Goal: Book appointment/travel/reservation

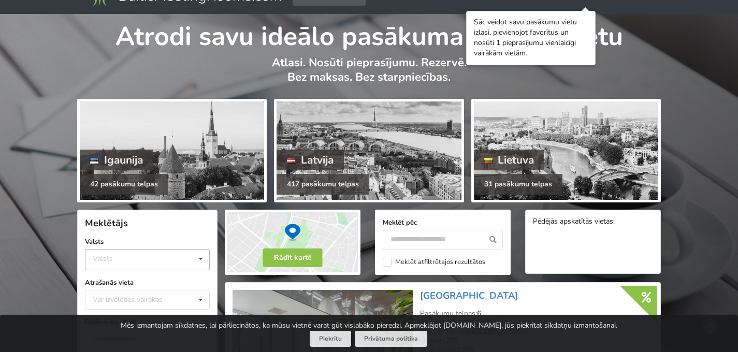
scroll to position [78, 0]
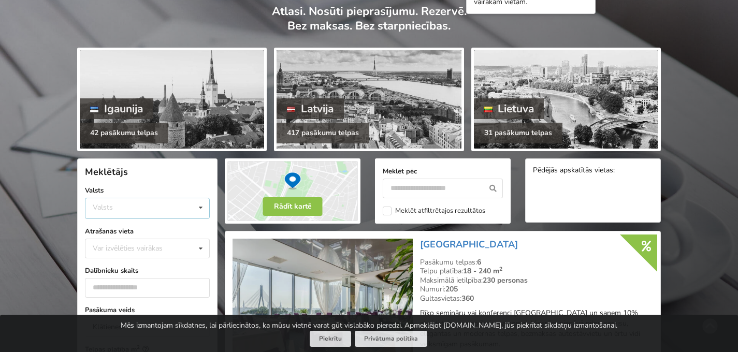
click at [177, 201] on div "Valsts Igaunija Latvija Lietuva" at bounding box center [147, 208] width 125 height 21
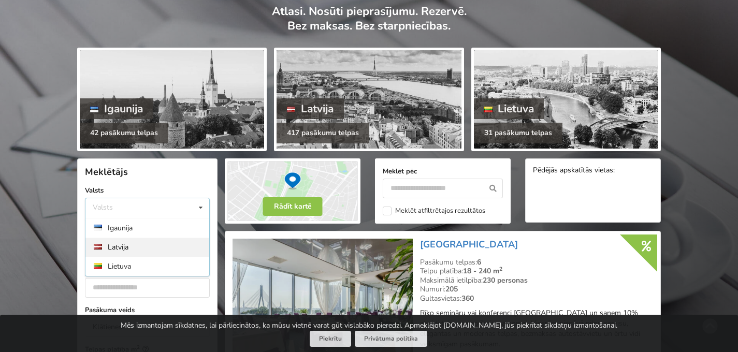
click at [157, 247] on div "Latvija" at bounding box center [147, 247] width 124 height 19
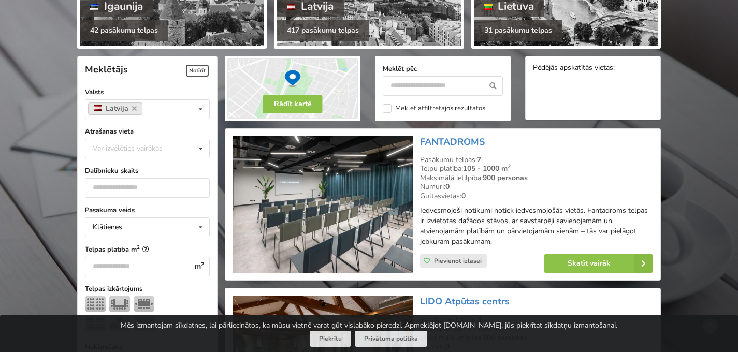
scroll to position [232, 0]
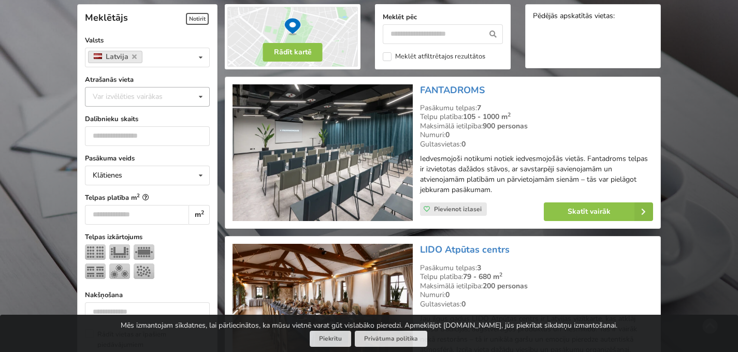
click at [177, 95] on div "Var izvēlēties vairākas" at bounding box center [138, 97] width 96 height 12
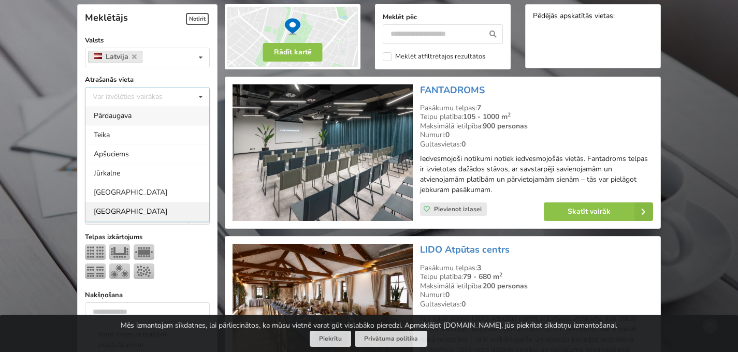
click at [149, 213] on div "Rīga" at bounding box center [147, 211] width 124 height 19
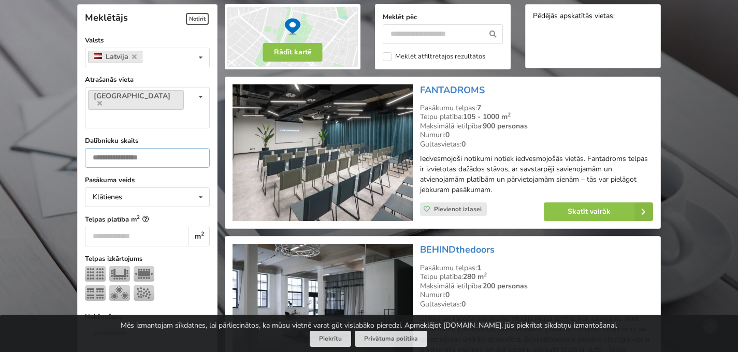
click at [148, 148] on input "number" at bounding box center [147, 158] width 125 height 20
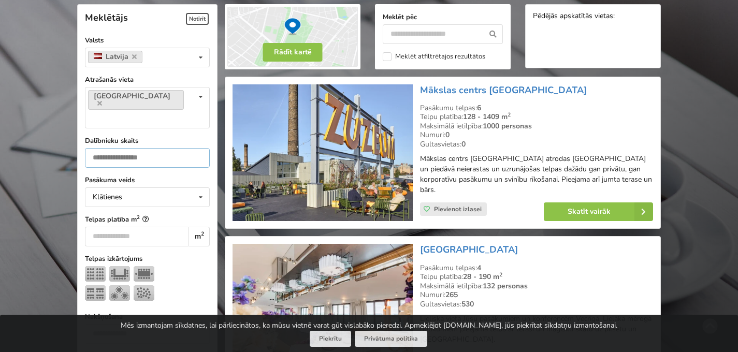
type input "**"
click at [123, 227] on input "number" at bounding box center [137, 237] width 104 height 20
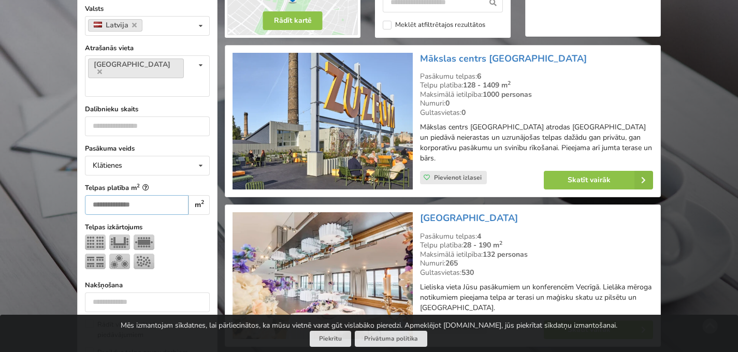
scroll to position [286, 0]
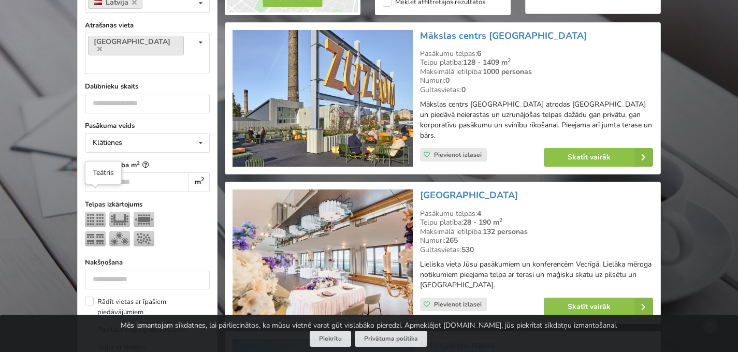
click at [93, 212] on img at bounding box center [95, 220] width 21 height 16
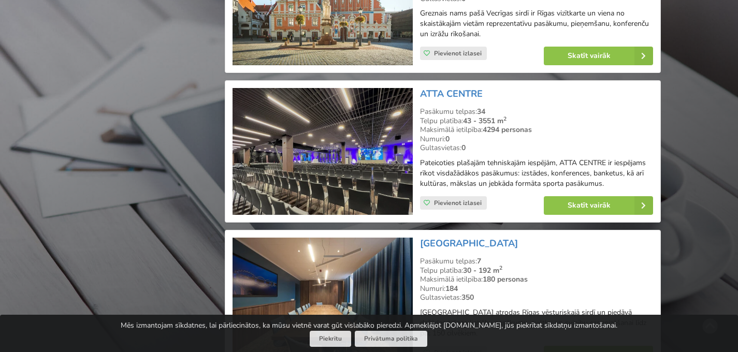
scroll to position [1836, 0]
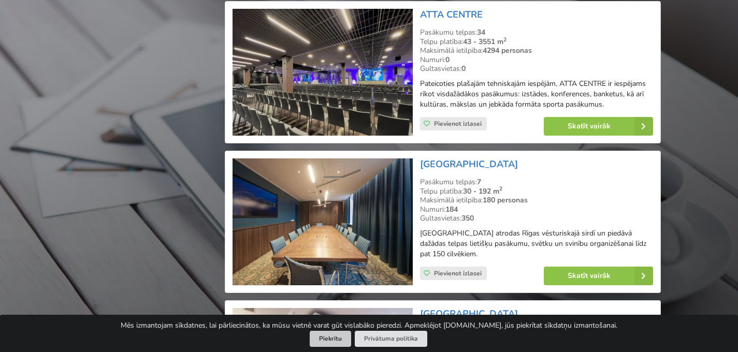
click at [327, 339] on button "Piekrītu" at bounding box center [330, 339] width 41 height 16
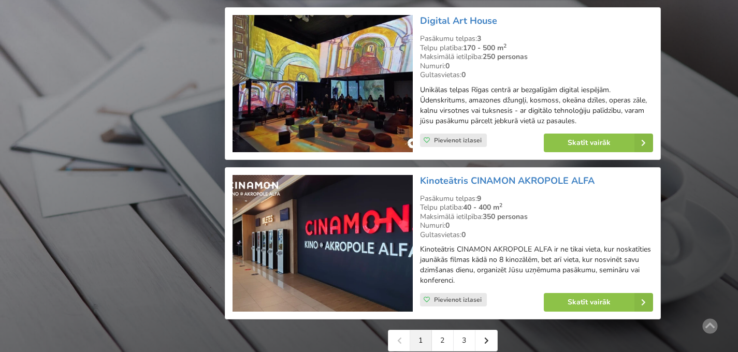
scroll to position [2329, 0]
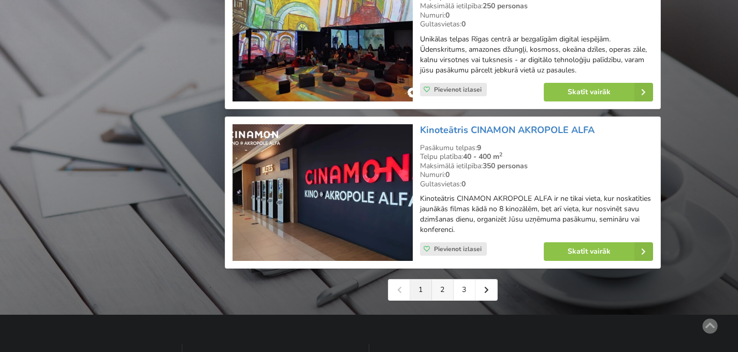
click at [437, 292] on link "2" at bounding box center [443, 290] width 22 height 21
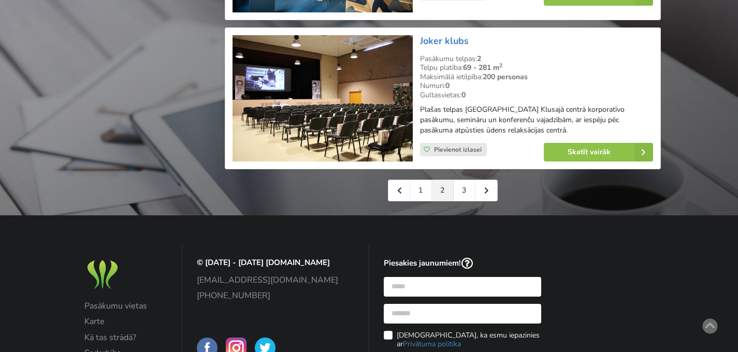
scroll to position [2475, 0]
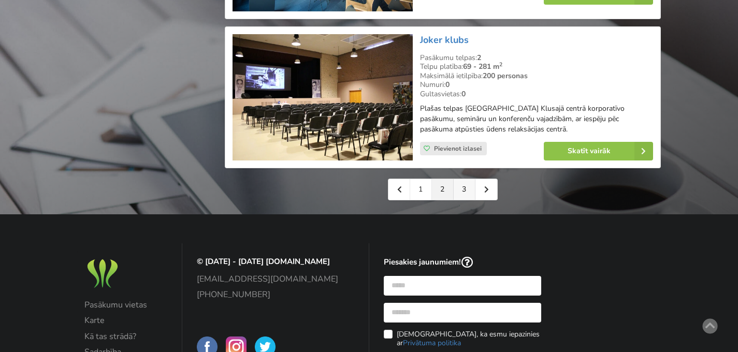
click at [466, 187] on link "3" at bounding box center [465, 189] width 22 height 21
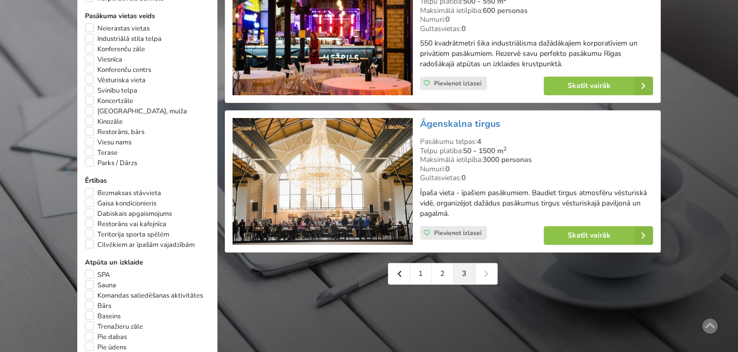
scroll to position [702, 0]
